Goal: Navigation & Orientation: Find specific page/section

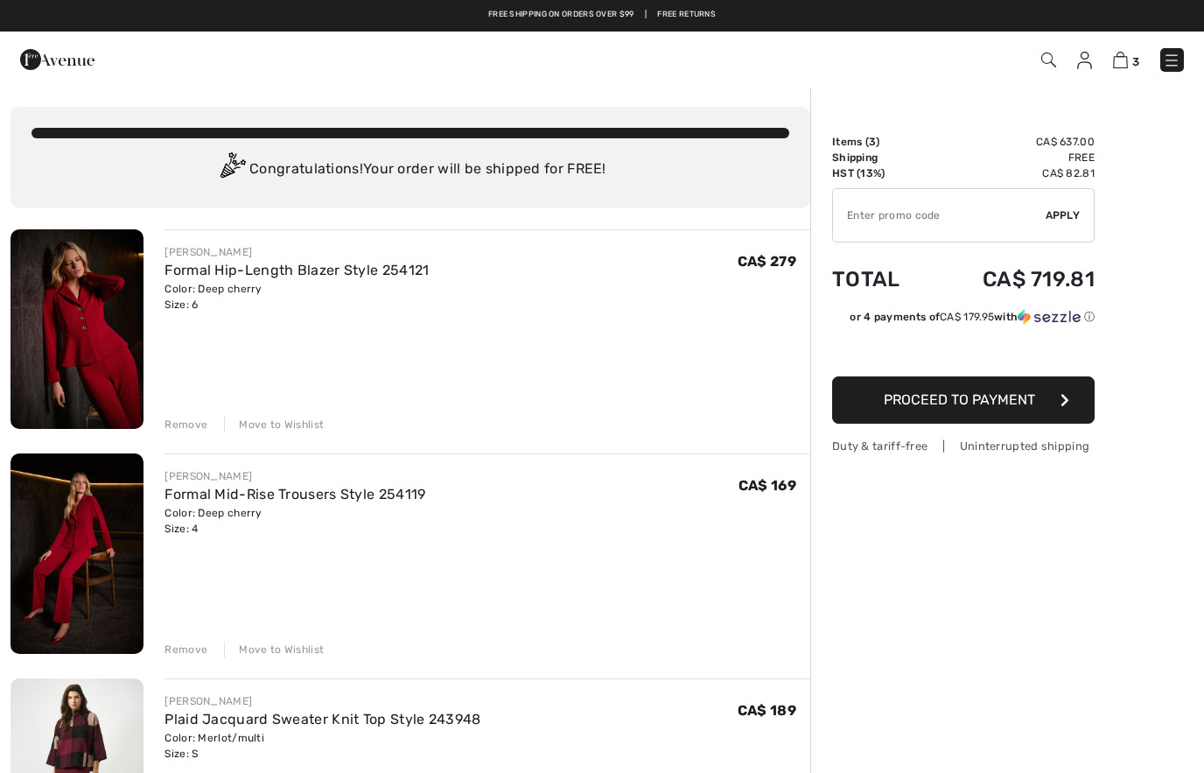
click at [1090, 52] on img at bounding box center [1084, 61] width 15 height 18
click at [1073, 63] on span "3" at bounding box center [850, 60] width 668 height 24
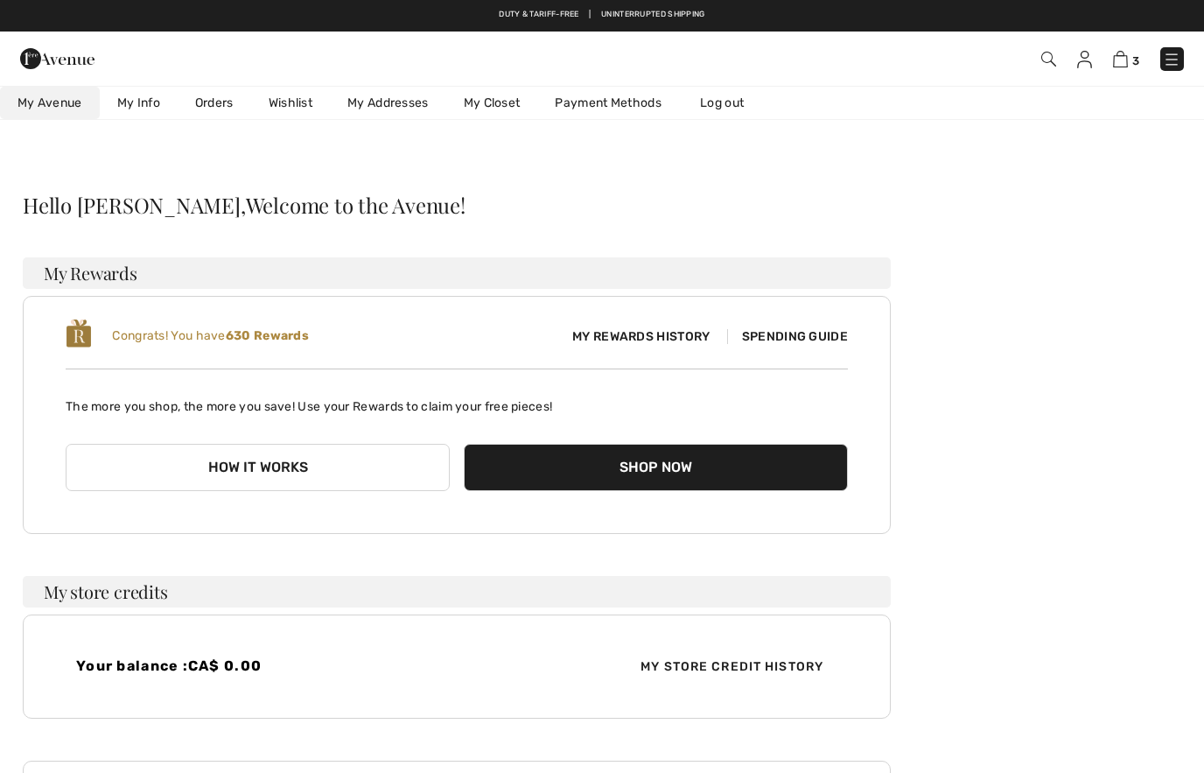
click at [305, 113] on link "Wishlist" at bounding box center [290, 103] width 79 height 32
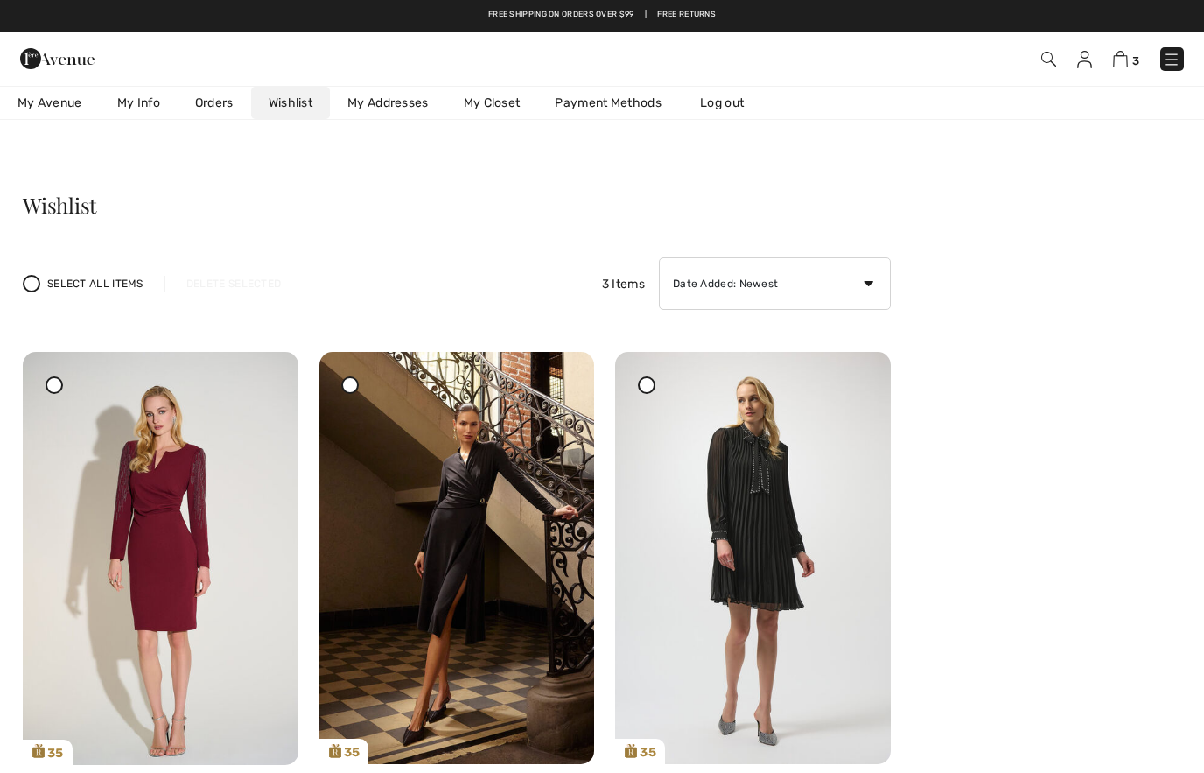
click at [45, 60] on img at bounding box center [57, 58] width 74 height 35
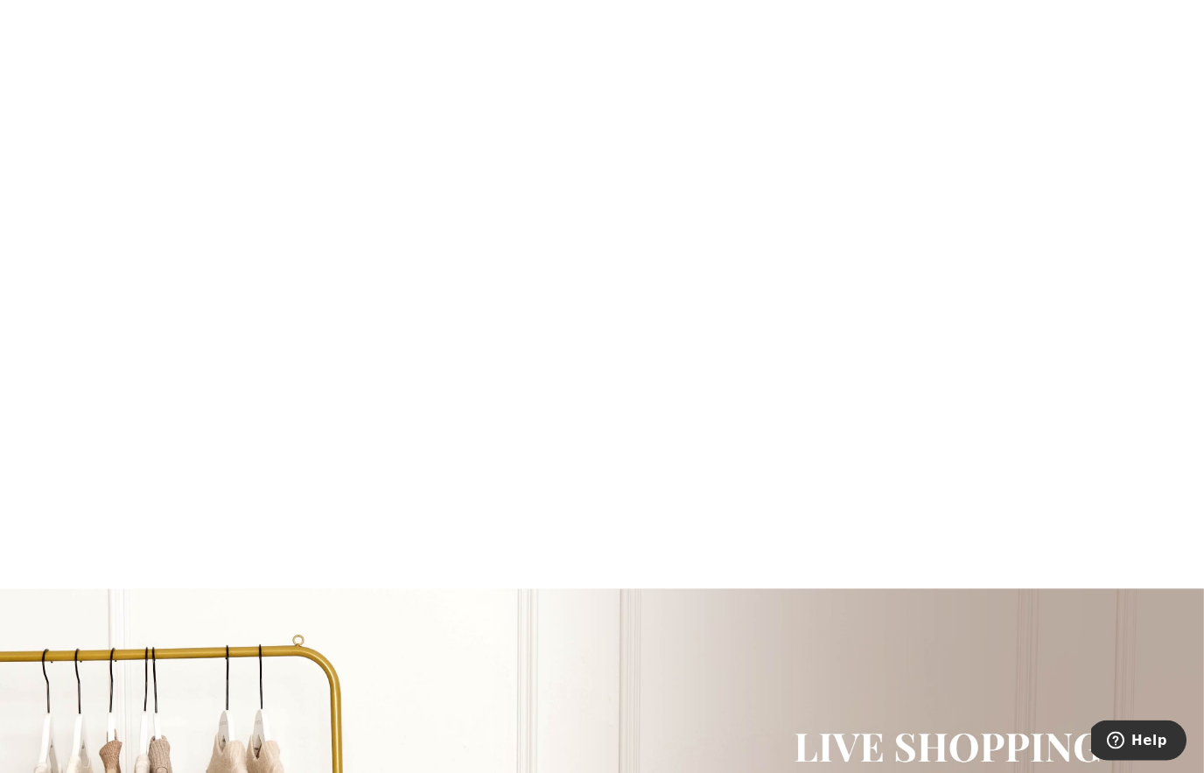
scroll to position [1472, 0]
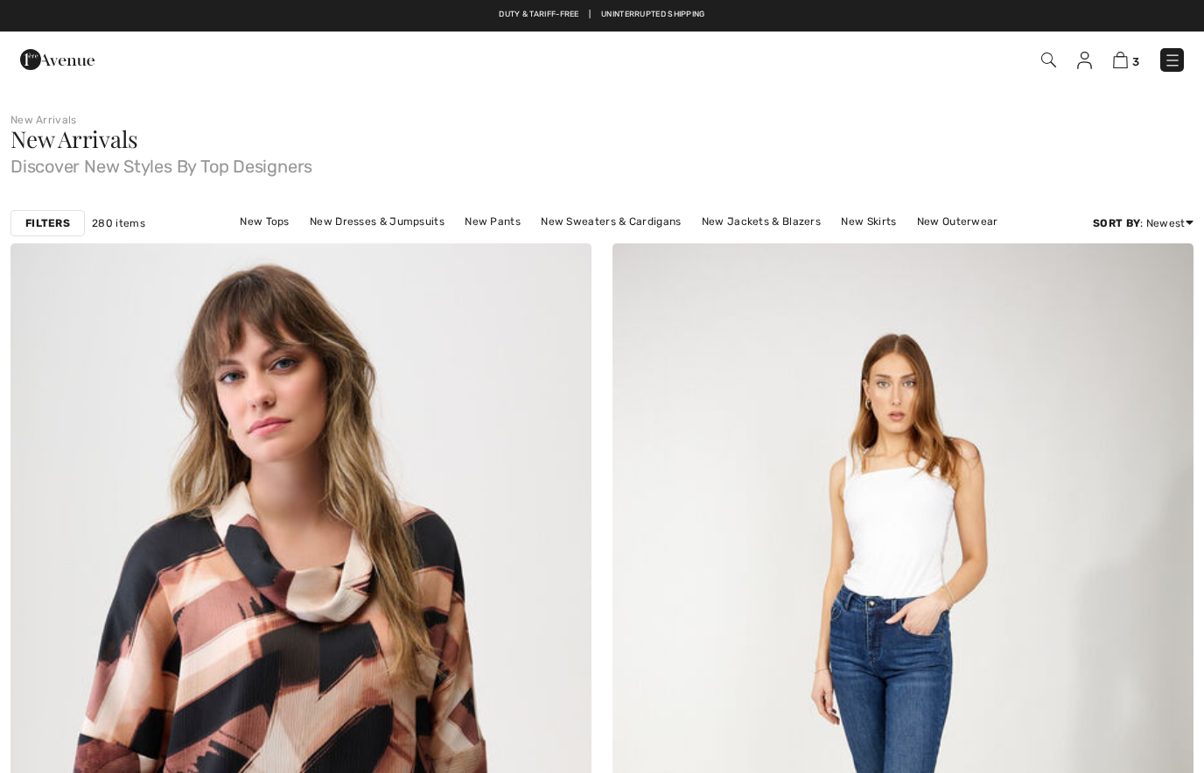
checkbox input "true"
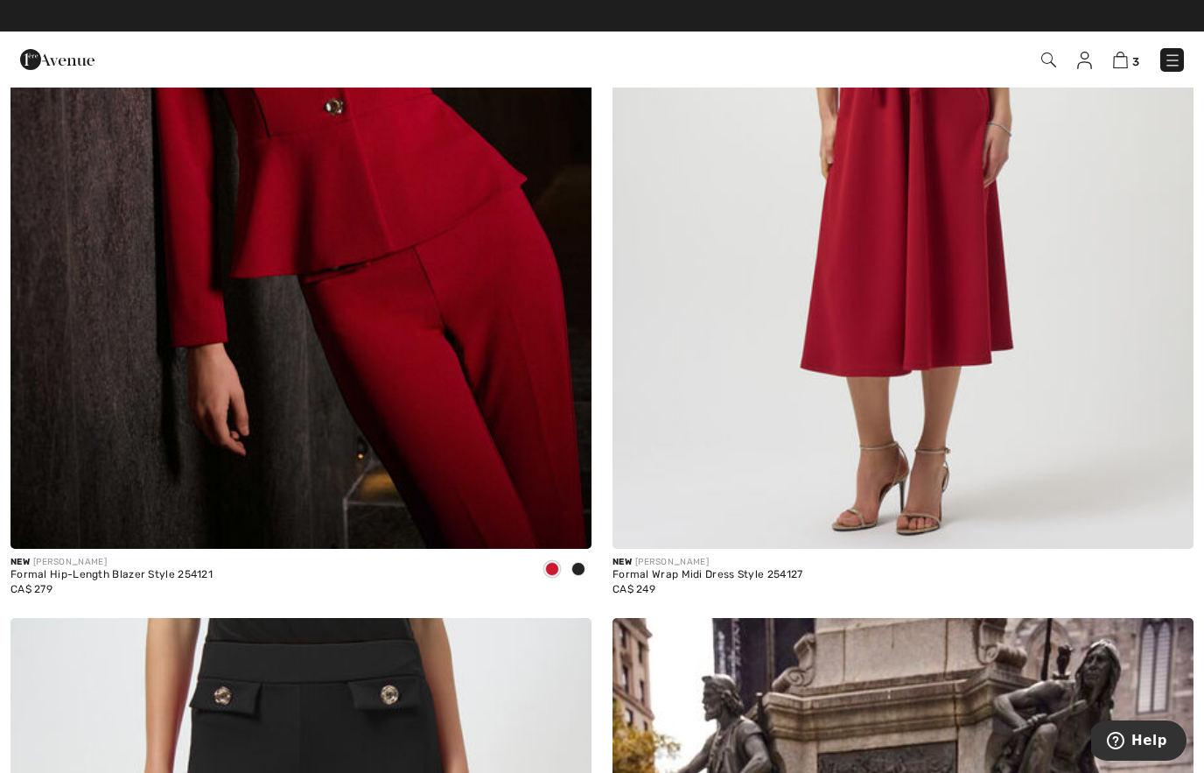
scroll to position [16030, 0]
